Goal: Information Seeking & Learning: Learn about a topic

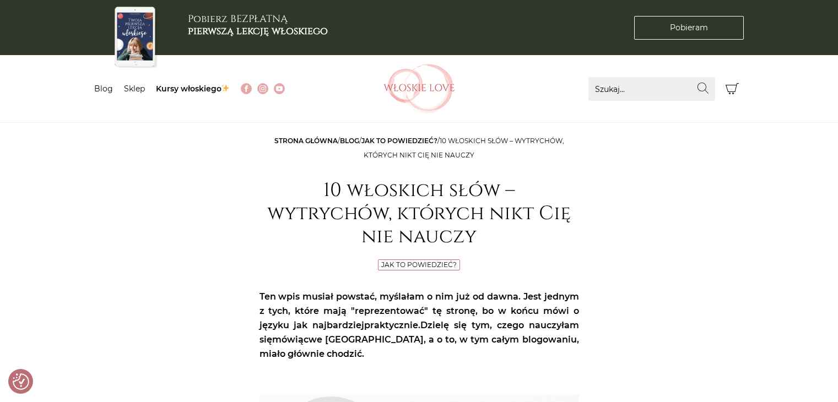
scroll to position [275, 0]
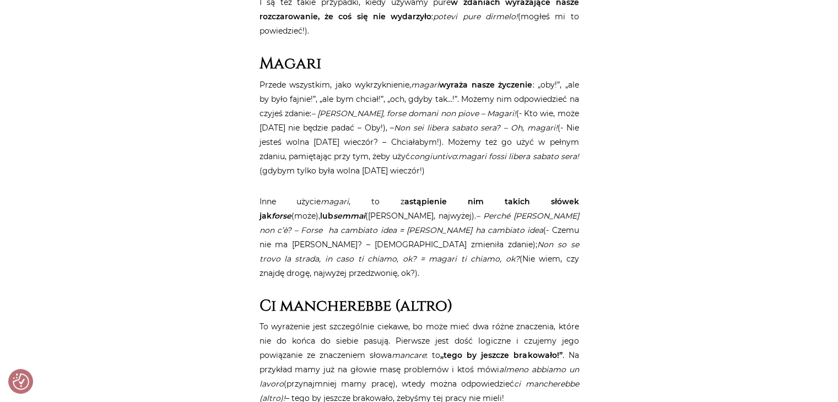
scroll to position [1432, 0]
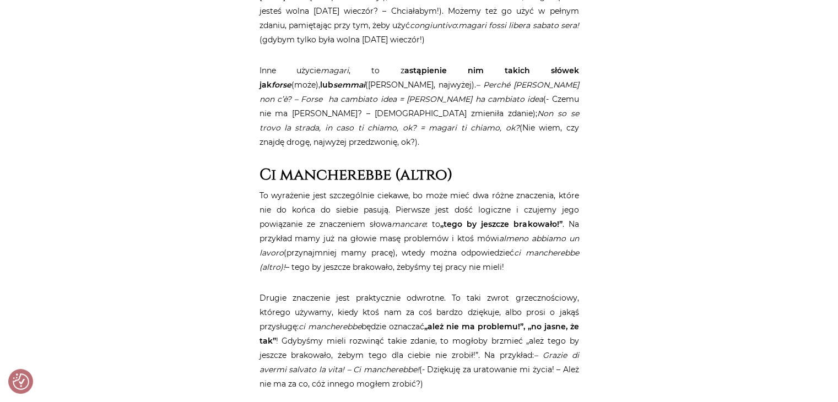
scroll to position [1564, 0]
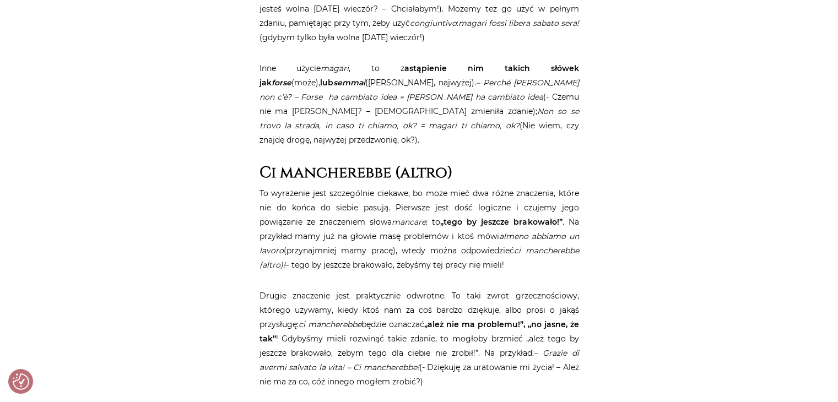
click at [417, 240] on p "To wyrażenie jest szczególnie ciekawe, bo może mieć dwa różne znaczenia, które …" at bounding box center [420, 229] width 320 height 86
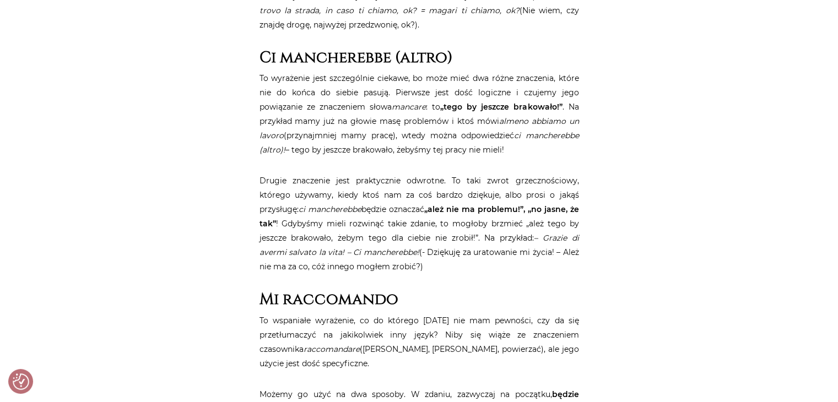
scroll to position [1741, 0]
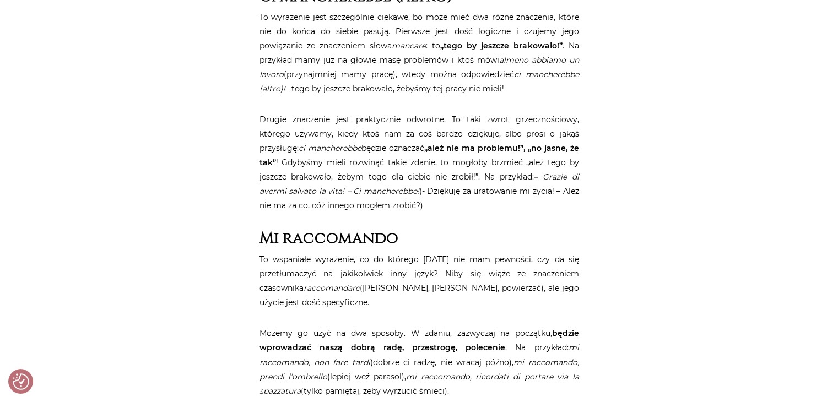
click at [390, 226] on article "Strona główna / Blog / Jak to powiedzieć? / 10 wyrażeń, dzięki którym zabrzmisz…" at bounding box center [420, 135] width 320 height 3484
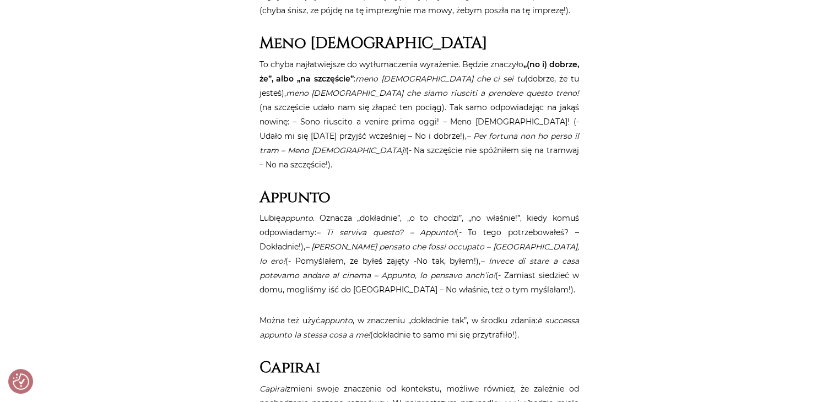
scroll to position [2424, 0]
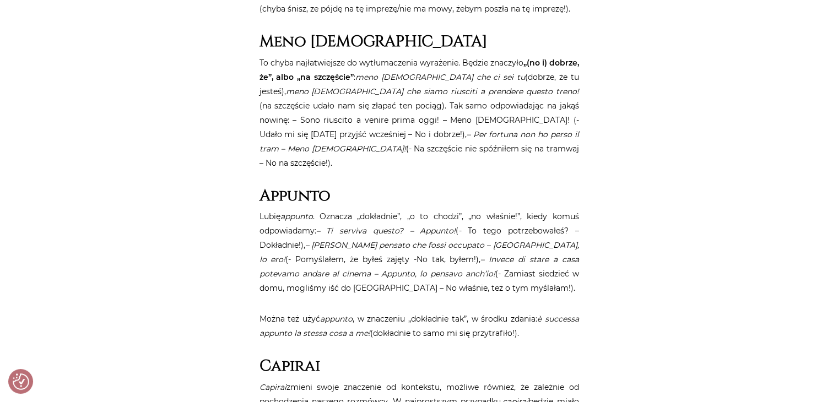
click at [463, 294] on p "Lubię appunto . Oznacza „dokładnie”, „o to chodzi”, „no właśnie!”, kiedy komuś …" at bounding box center [420, 252] width 320 height 86
click at [430, 294] on p "Lubię appunto . Oznacza „dokładnie”, „o to chodzi”, „no właśnie!”, kiedy komuś …" at bounding box center [420, 252] width 320 height 86
click at [423, 294] on p "Lubię appunto . Oznacza „dokładnie”, „o to chodzi”, „no właśnie!”, kiedy komuś …" at bounding box center [420, 252] width 320 height 86
click at [420, 293] on p "Lubię appunto . Oznacza „dokładnie”, „o to chodzi”, „no właśnie!”, kiedy komuś …" at bounding box center [420, 252] width 320 height 86
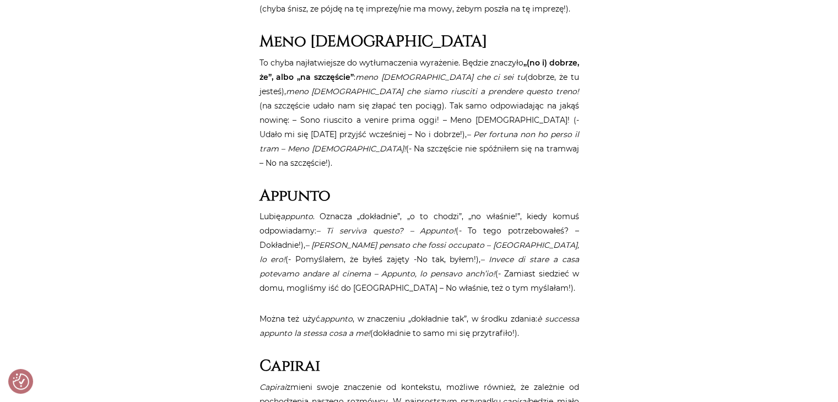
click at [445, 294] on p "Lubię appunto . Oznacza „dokładnie”, „o to chodzi”, „no właśnie!”, kiedy komuś …" at bounding box center [420, 252] width 320 height 86
click at [437, 294] on p "Lubię appunto . Oznacza „dokładnie”, „o to chodzi”, „no właśnie!”, kiedy komuś …" at bounding box center [420, 252] width 320 height 86
click at [430, 291] on p "Lubię appunto . Oznacza „dokładnie”, „o to chodzi”, „no właśnie!”, kiedy komuś …" at bounding box center [420, 252] width 320 height 86
click at [429, 291] on p "Lubię appunto . Oznacza „dokładnie”, „o to chodzi”, „no właśnie!”, kiedy komuś …" at bounding box center [420, 252] width 320 height 86
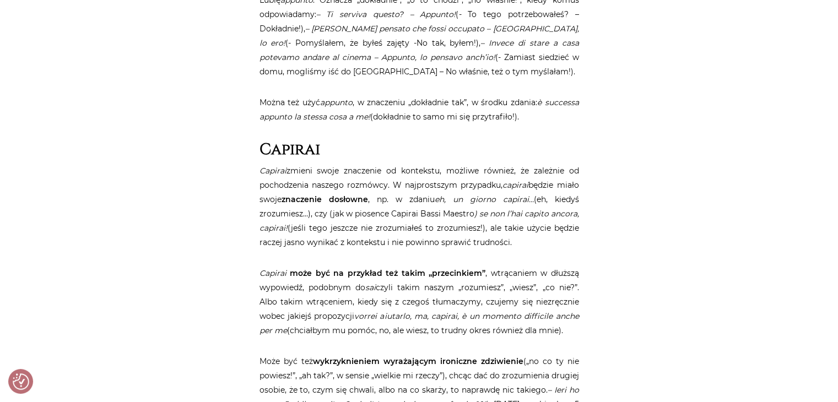
scroll to position [2644, 0]
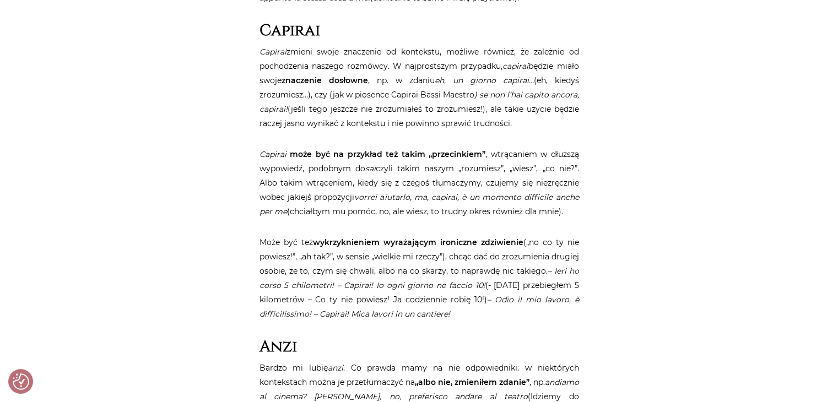
scroll to position [2776, 0]
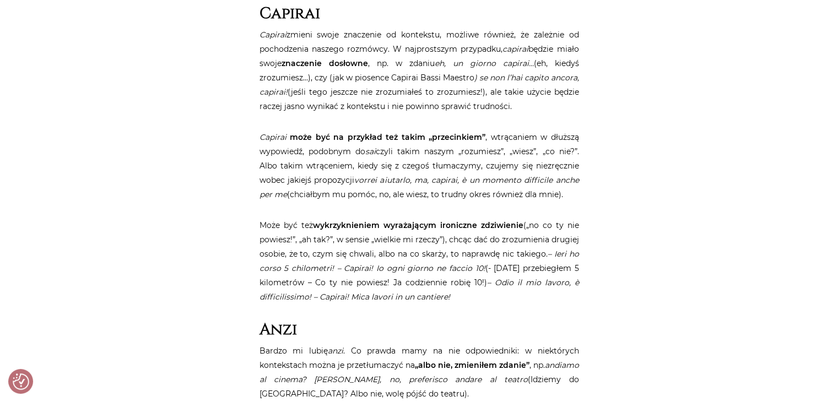
click at [395, 280] on p "Może być też wykrzyknieniem wyrażającym ironiczne zdziwienie („no co ty nie pow…" at bounding box center [420, 261] width 320 height 86
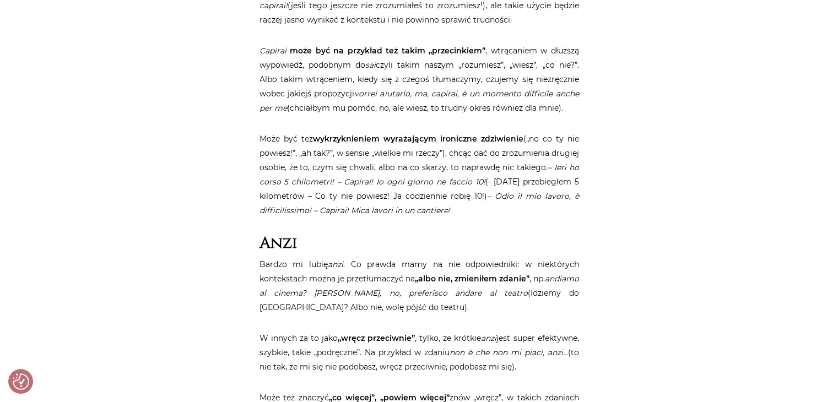
scroll to position [2865, 0]
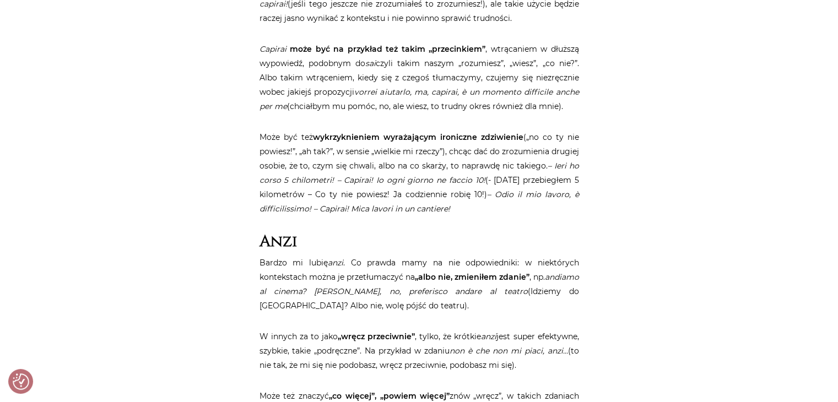
click at [447, 234] on h2 "Anzi" at bounding box center [420, 242] width 320 height 19
click at [434, 234] on h2 "Anzi" at bounding box center [420, 242] width 320 height 19
click at [422, 234] on h2 "Anzi" at bounding box center [420, 242] width 320 height 19
click at [410, 307] on p "Bardzo mi lubię anzi . Co prawda mamy na nie odpowiedniki: w niektórych konteks…" at bounding box center [420, 284] width 320 height 57
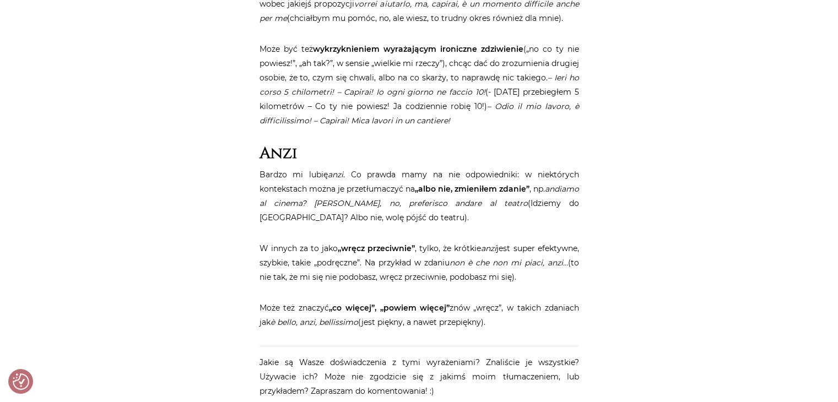
scroll to position [2975, 0]
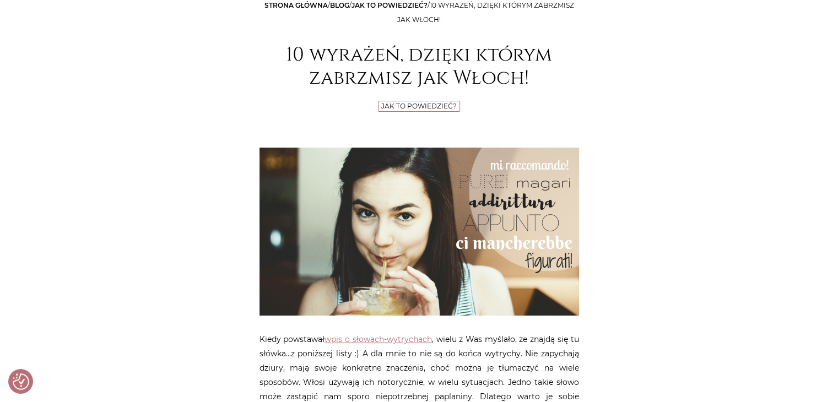
scroll to position [0, 0]
